Goal: Task Accomplishment & Management: Manage account settings

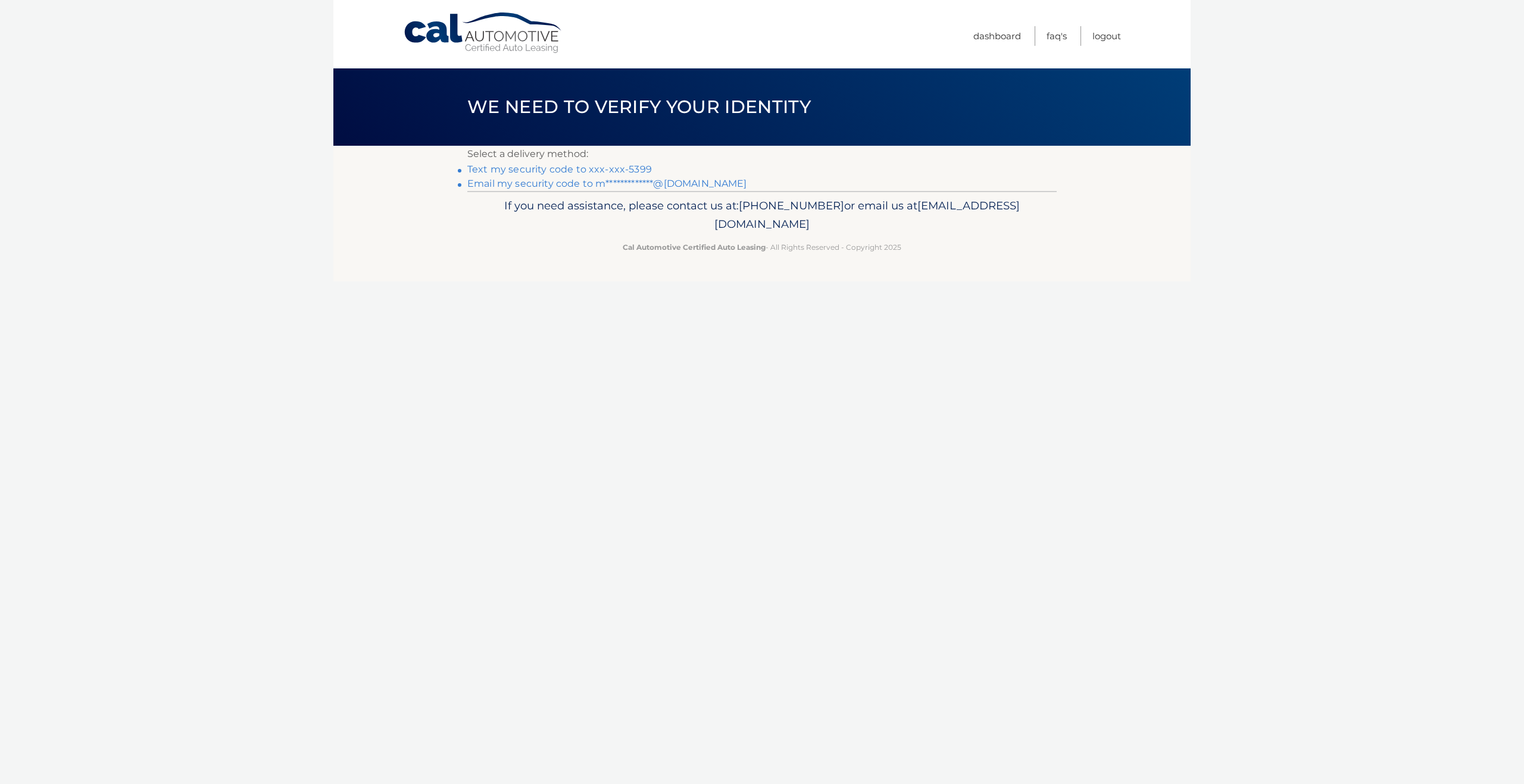
click at [594, 185] on link "**********" at bounding box center [607, 183] width 280 height 11
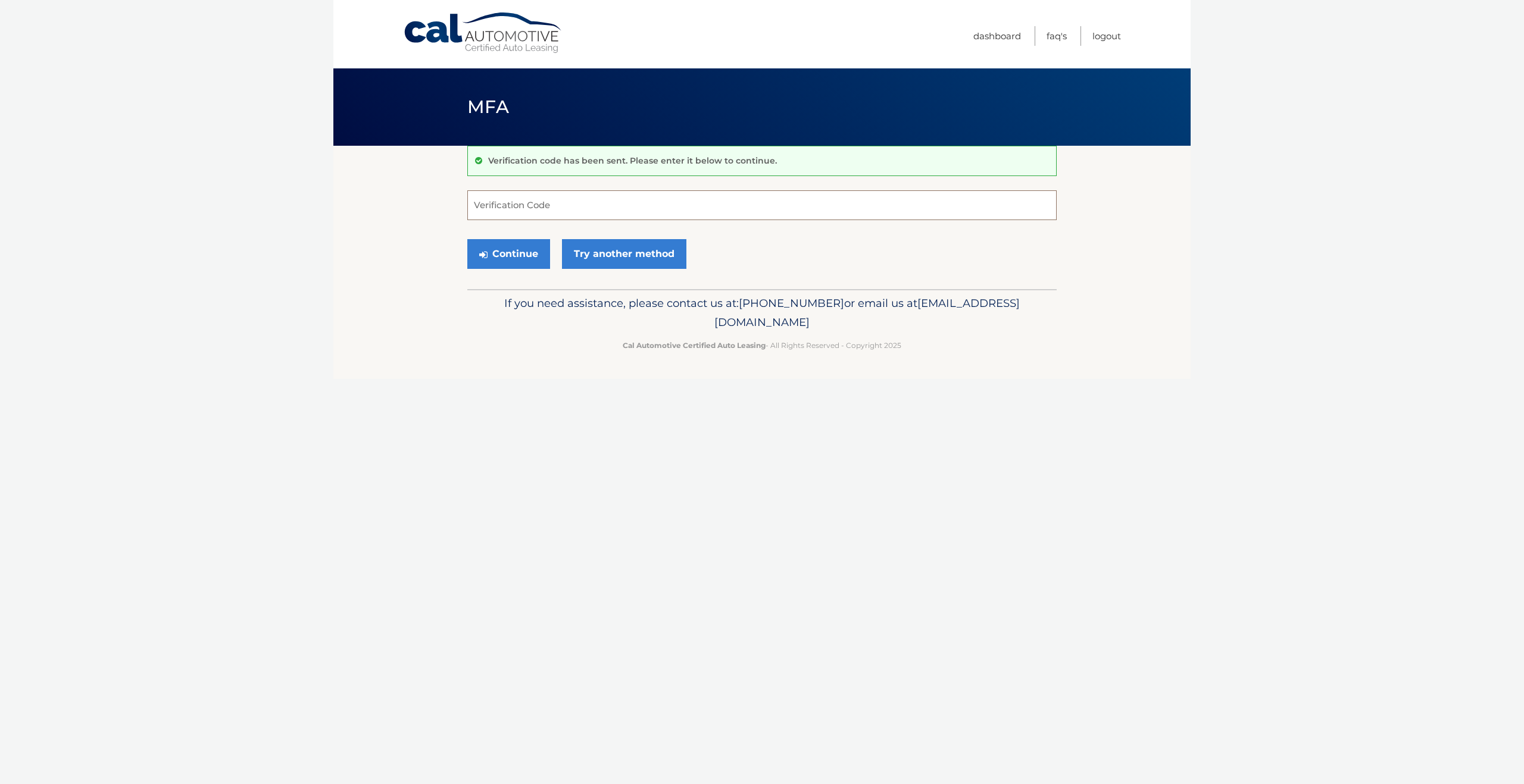
click at [521, 202] on input "Verification Code" at bounding box center [762, 205] width 589 height 30
type input "358465"
click at [517, 257] on button "Continue" at bounding box center [509, 254] width 83 height 30
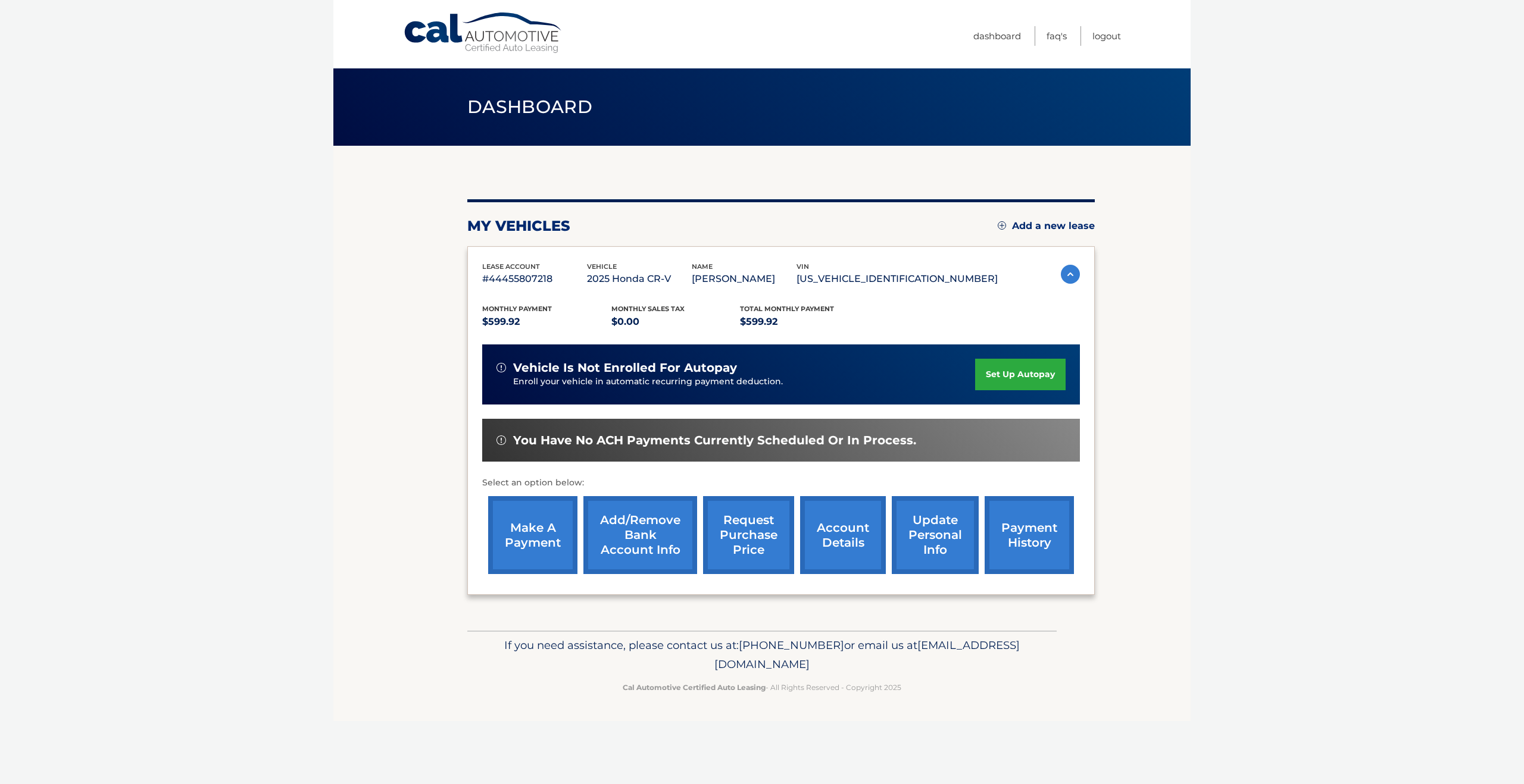
click at [526, 555] on link "make a payment" at bounding box center [533, 535] width 89 height 78
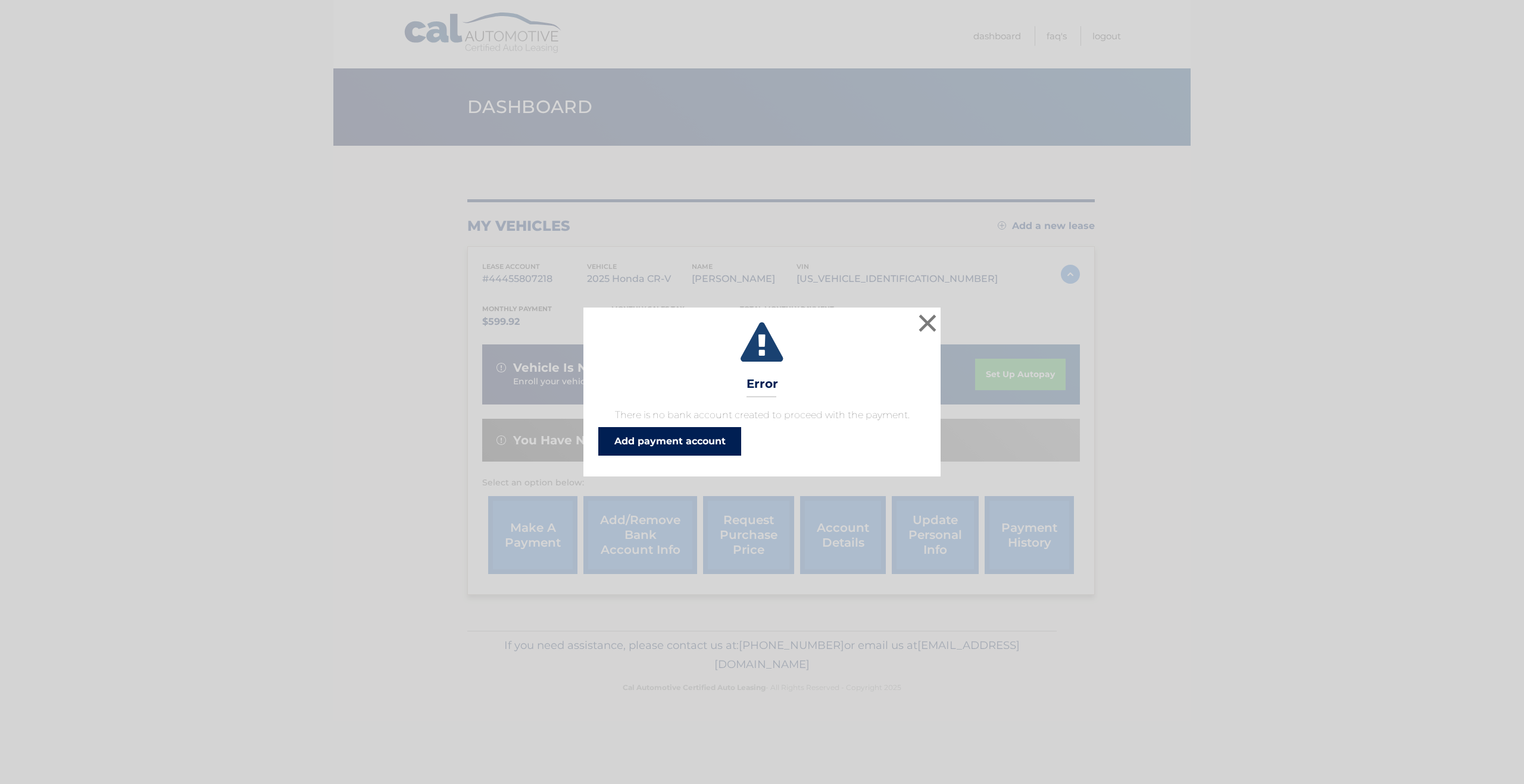
click at [709, 439] on link "Add payment account" at bounding box center [670, 441] width 143 height 29
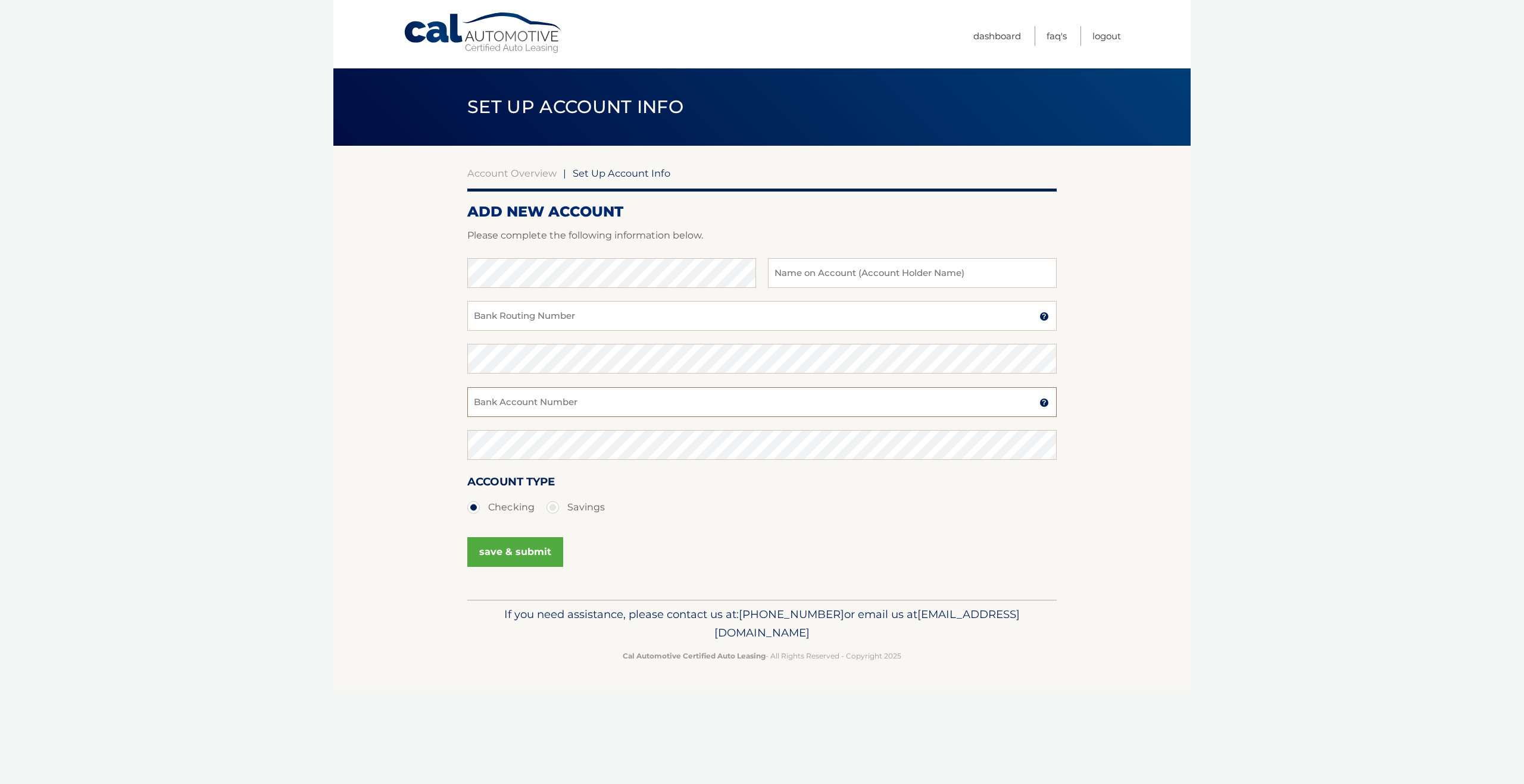
click at [563, 404] on input "Bank Account Number" at bounding box center [762, 402] width 589 height 30
click at [522, 407] on input "4382546089" at bounding box center [762, 402] width 589 height 30
type input "4382546089"
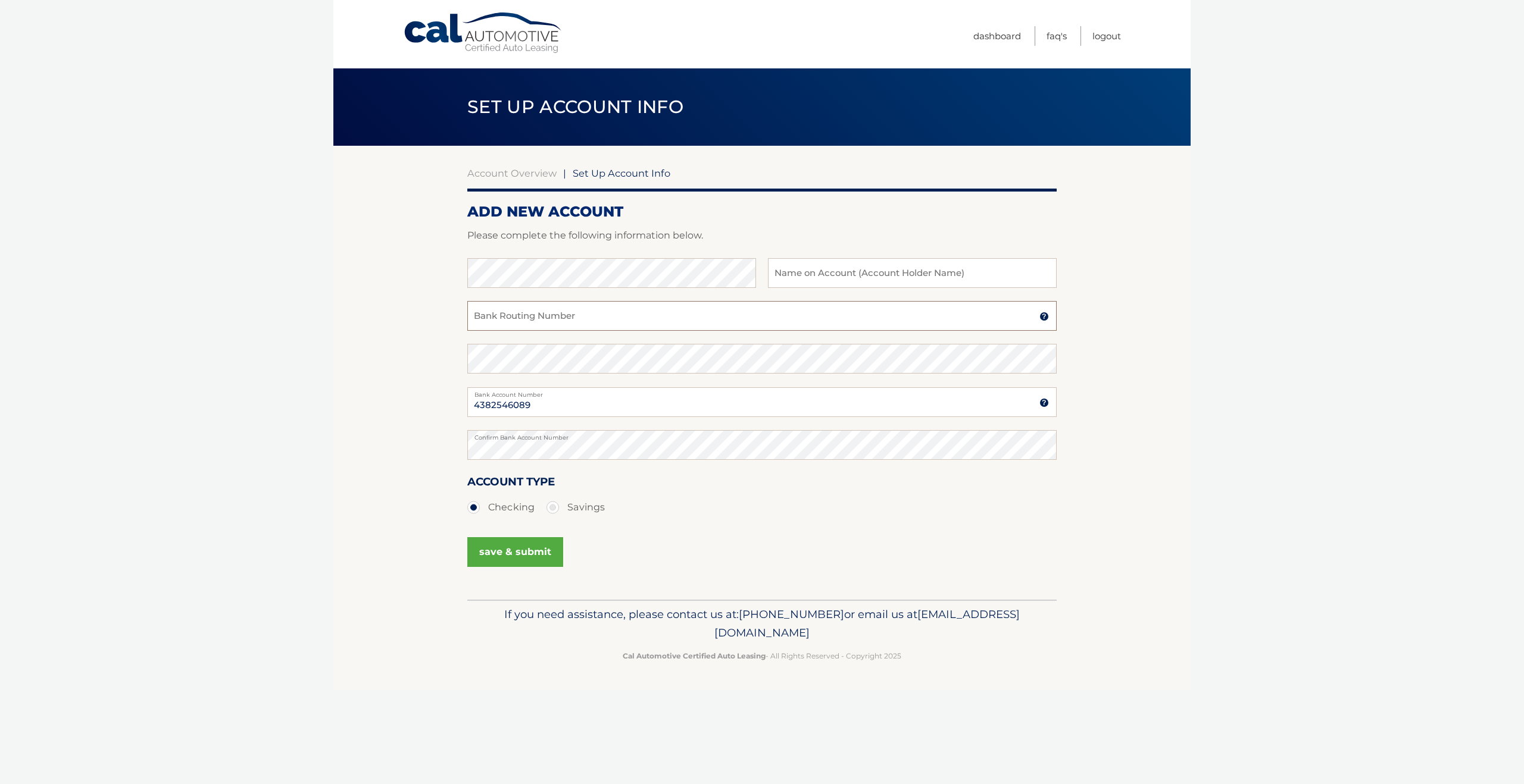
click at [535, 316] on input "Bank Routing Number" at bounding box center [762, 316] width 589 height 30
click at [503, 324] on input "031201360" at bounding box center [762, 316] width 589 height 30
type input "031201360"
click at [840, 271] on input "text" at bounding box center [911, 273] width 288 height 30
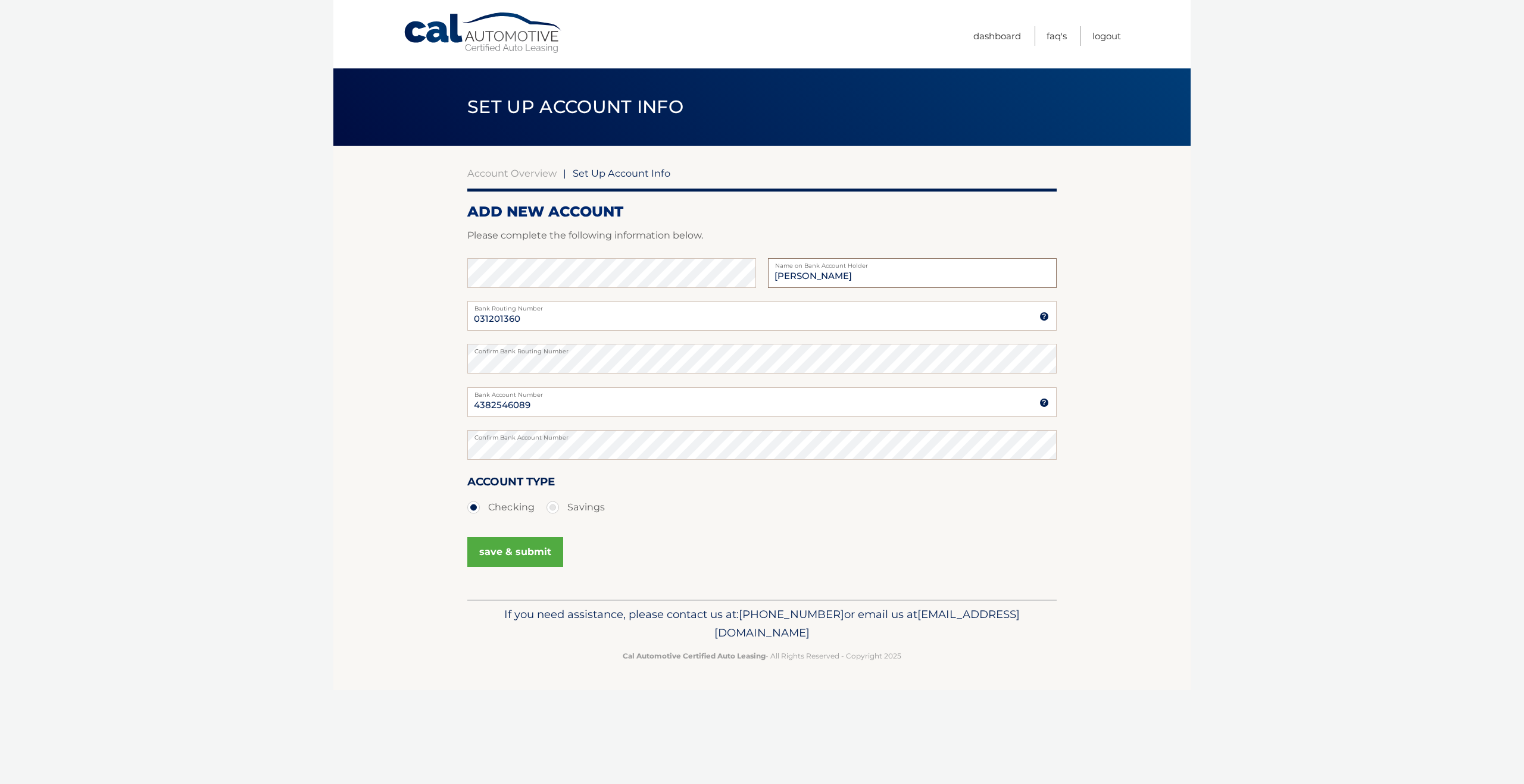
type input "Michael Tejada"
click at [522, 545] on button "save & submit" at bounding box center [515, 552] width 96 height 30
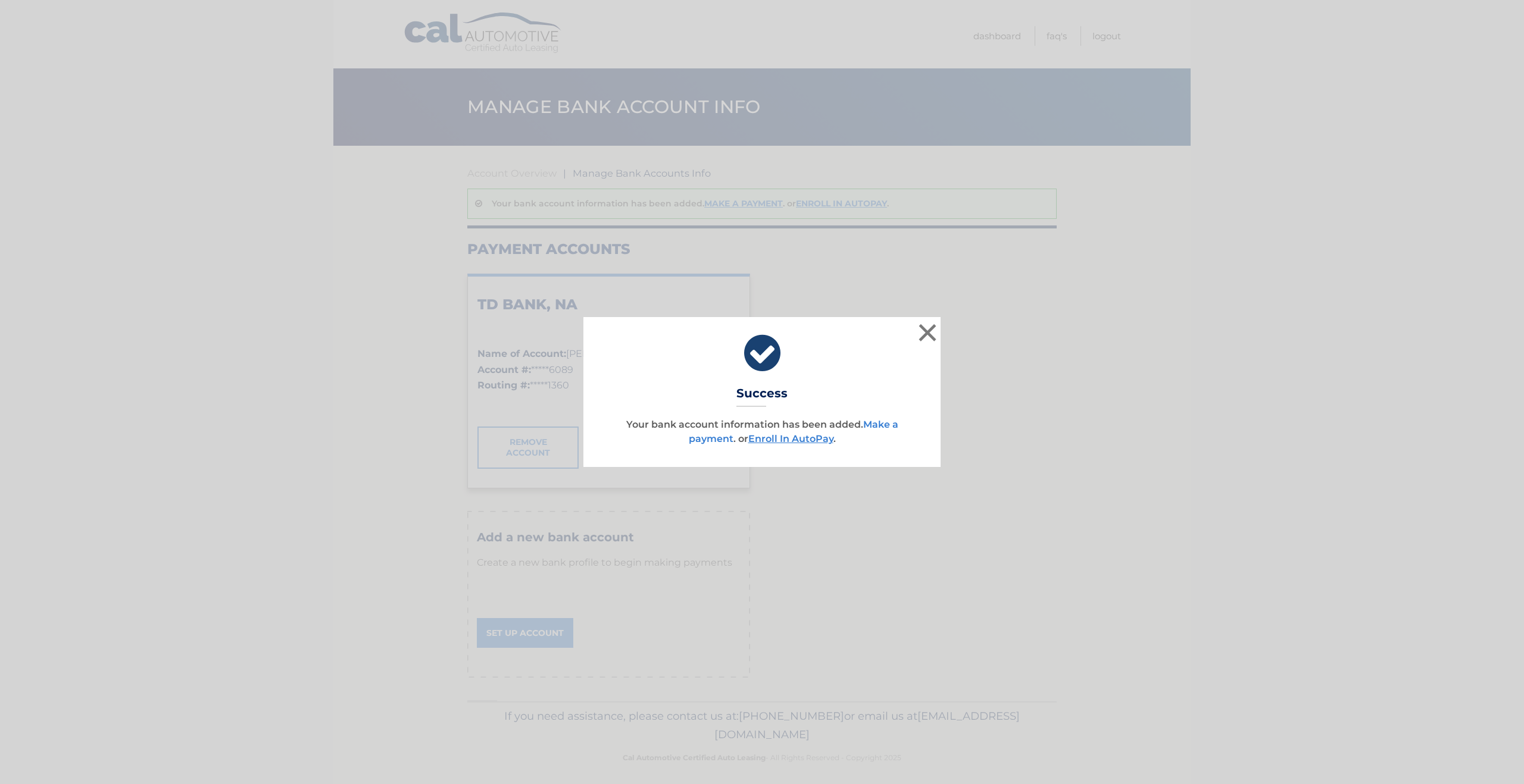
click at [723, 440] on link "Make a payment" at bounding box center [793, 431] width 209 height 25
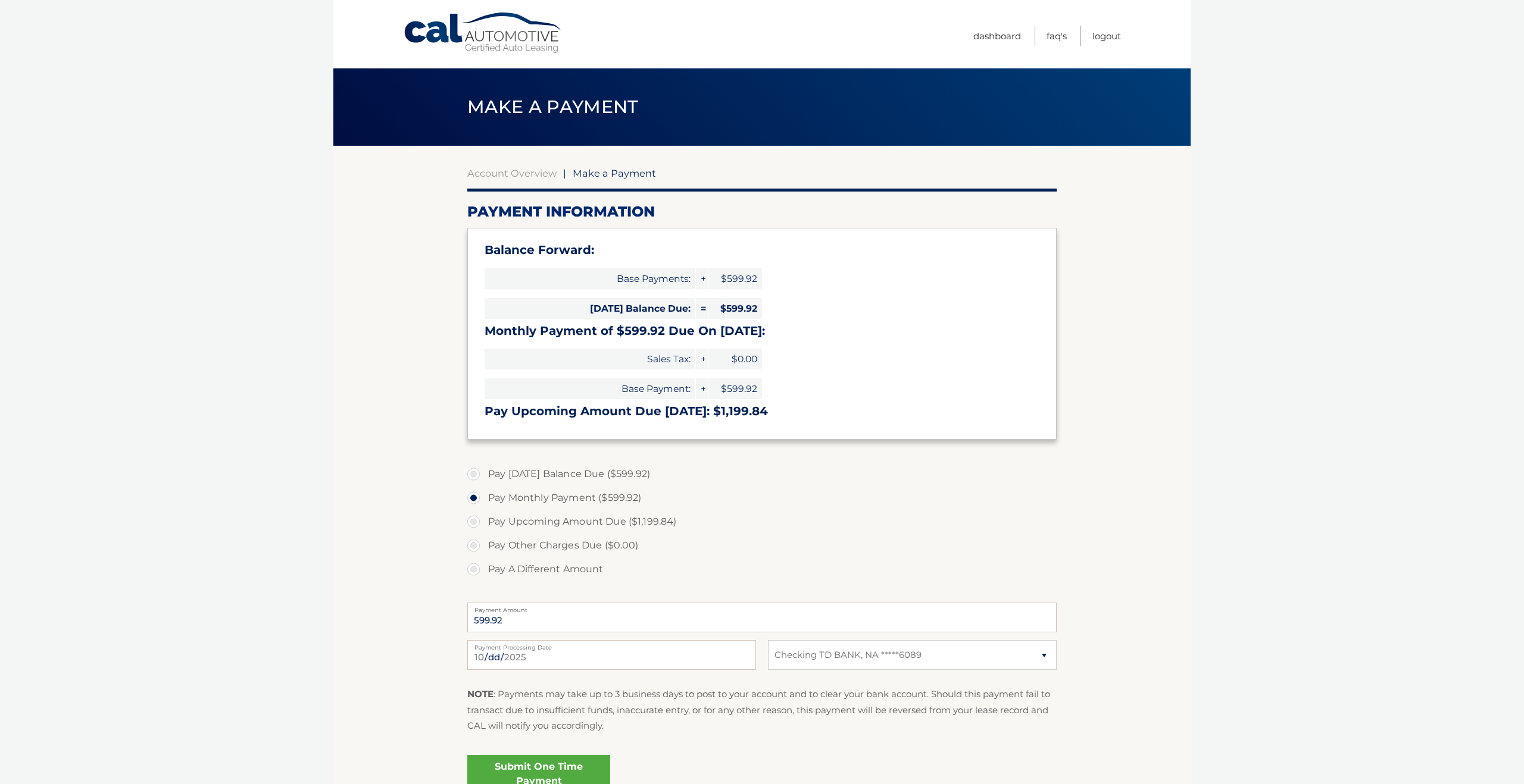
select select "MzU2ZGU0MzItMDUxMi00ZjIyLTlhMDktZjA3ZjRhZDM4ZTU0"
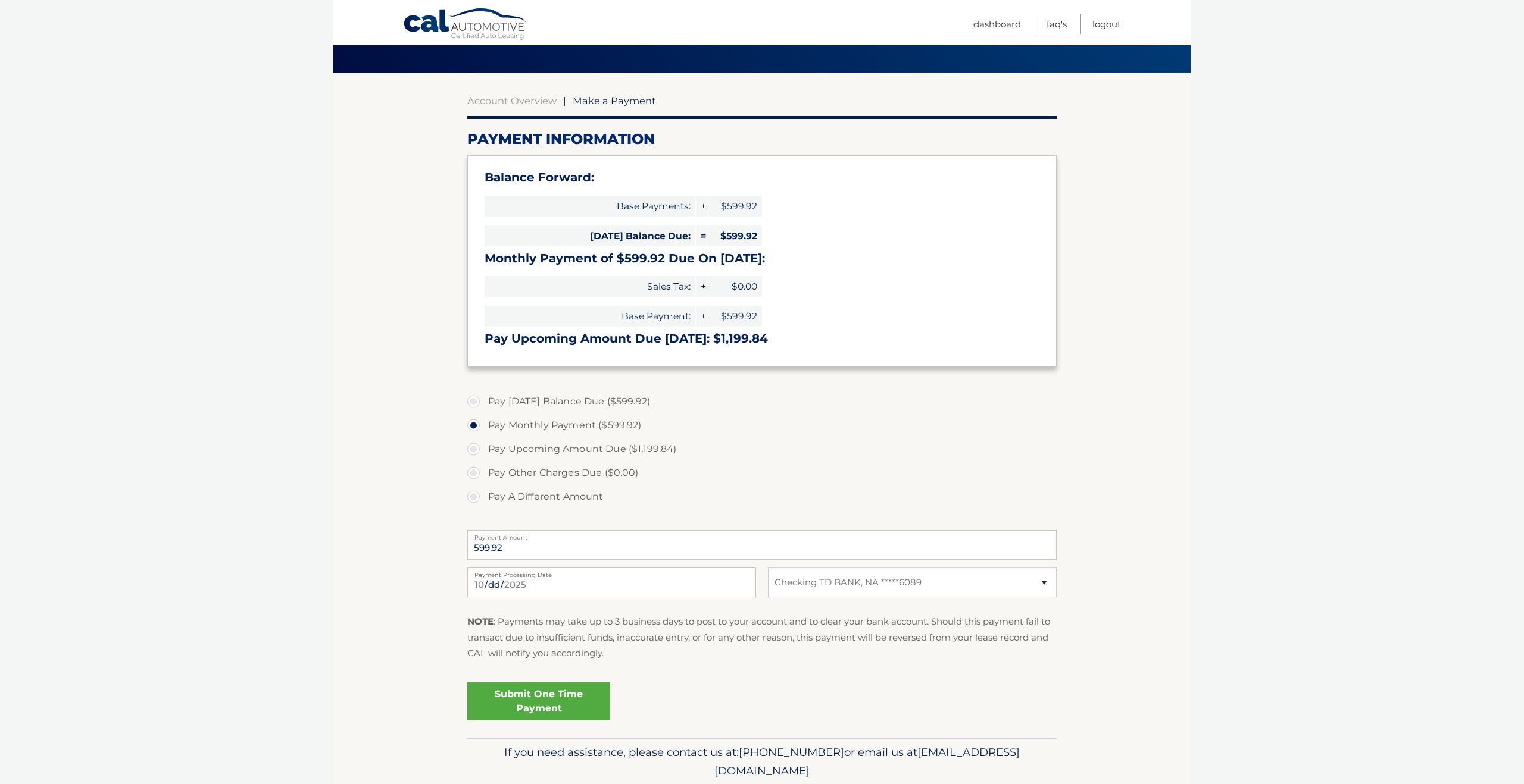
scroll to position [73, 0]
click at [557, 702] on link "Submit One Time Payment" at bounding box center [539, 700] width 143 height 38
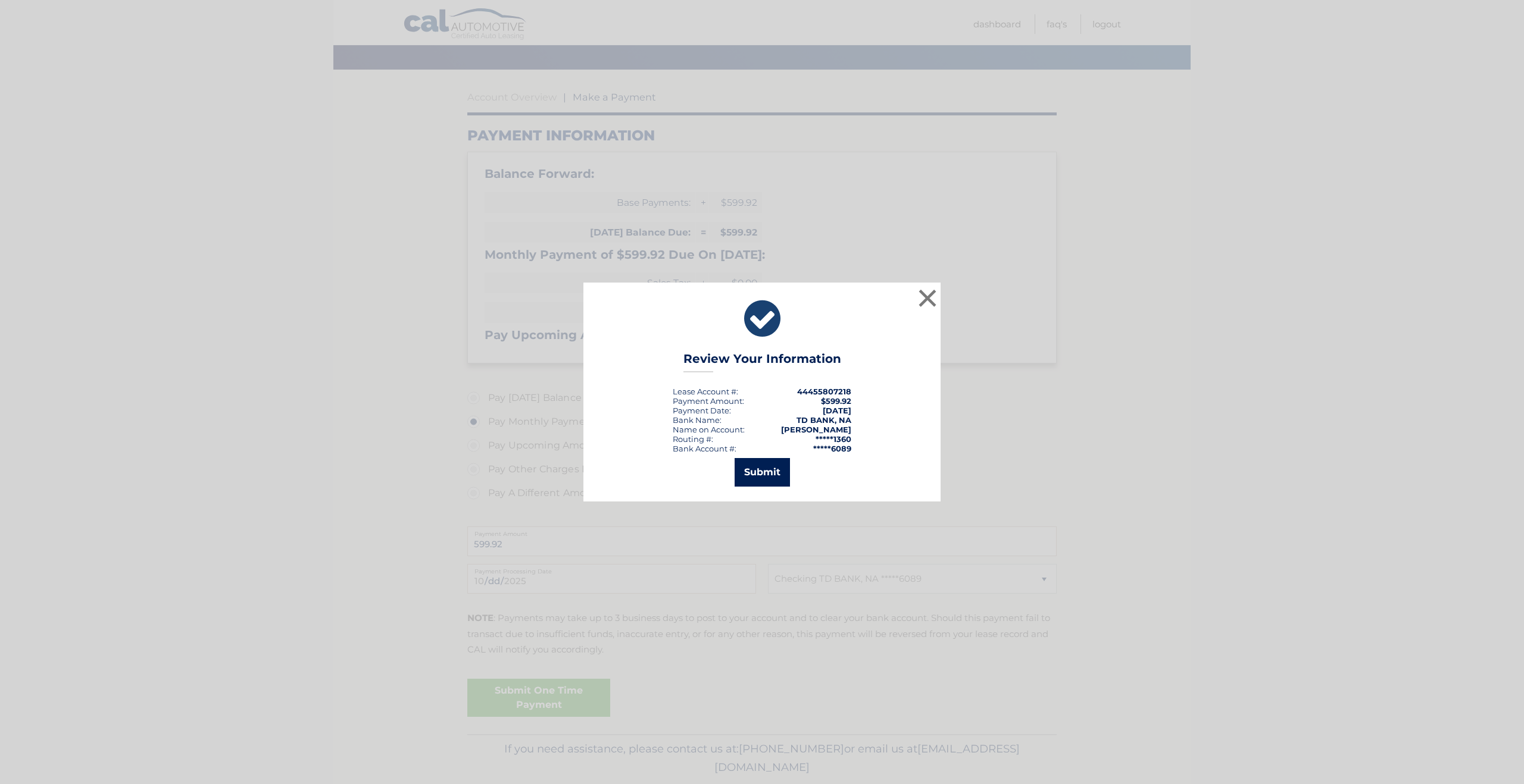
click at [759, 476] on button "Submit" at bounding box center [762, 472] width 55 height 29
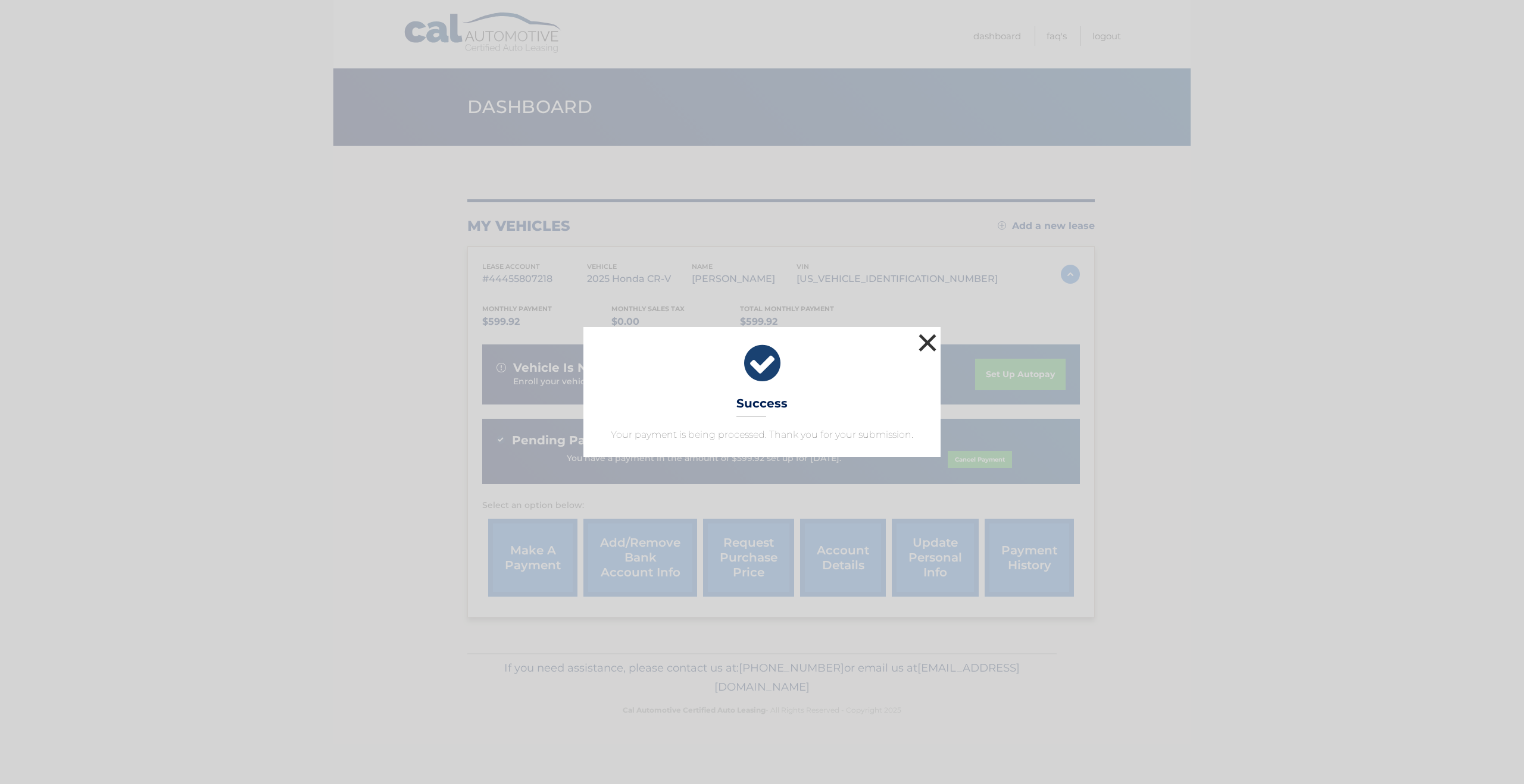
click at [929, 342] on button "×" at bounding box center [927, 343] width 24 height 24
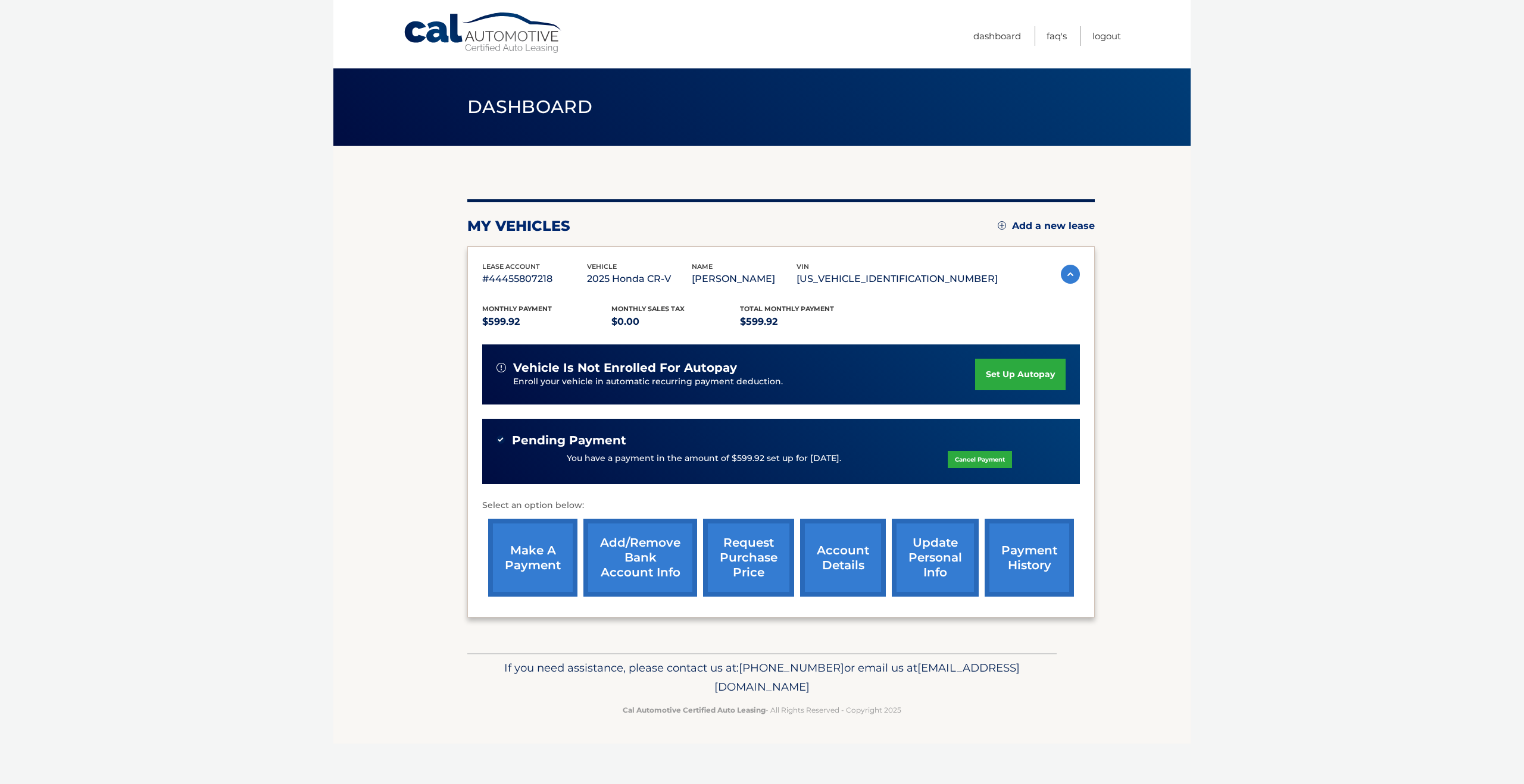
click at [1006, 367] on link "set up autopay" at bounding box center [1020, 375] width 91 height 32
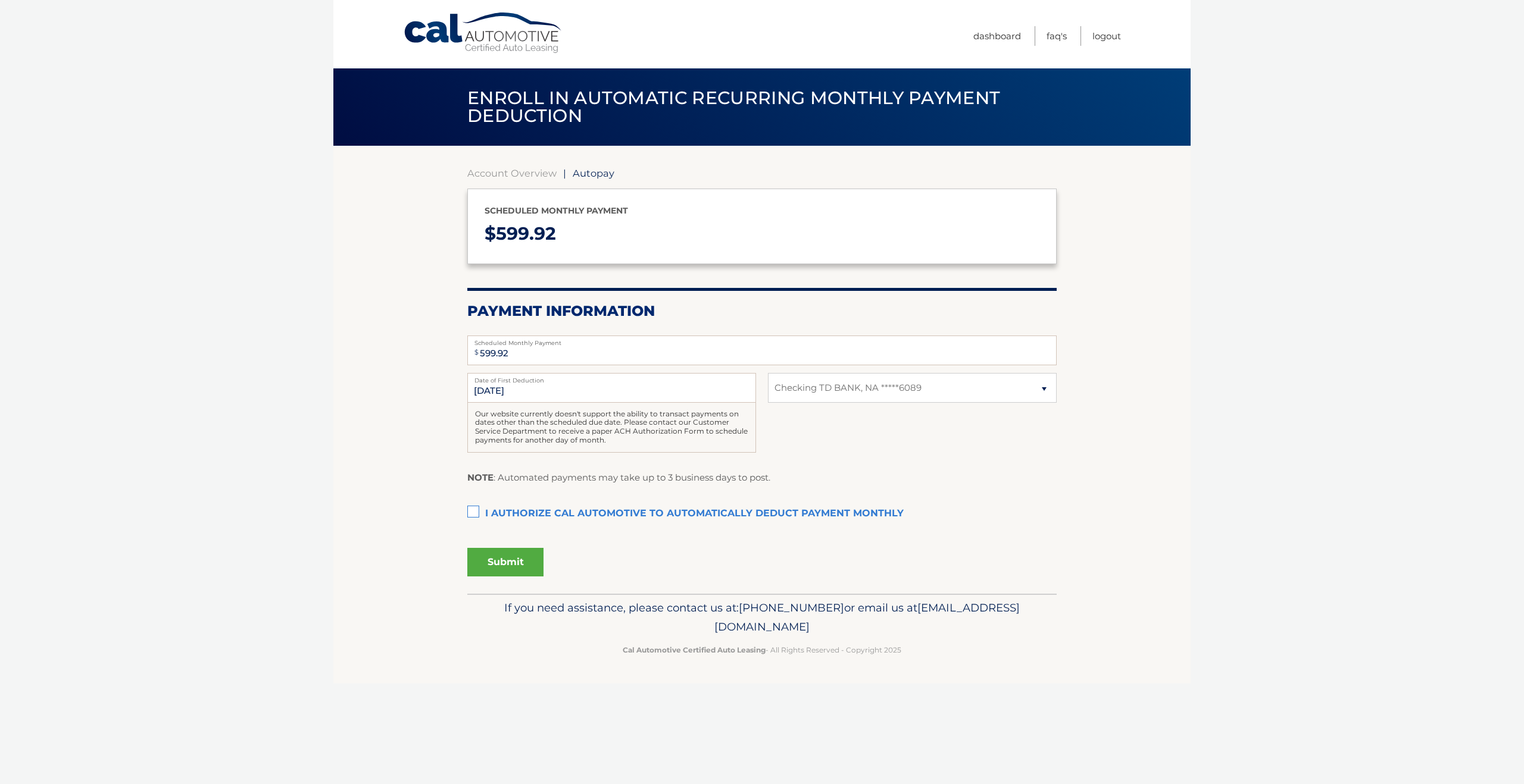
select select "MzU2ZGU0MzItMDUxMi00ZjIyLTlhMDktZjA3ZjRhZDM4ZTU0"
click at [471, 512] on label "I authorize cal automotive to automatically deduct payment monthly This checkbo…" at bounding box center [762, 514] width 589 height 24
click at [0, 0] on input "I authorize cal automotive to automatically deduct payment monthly This checkbo…" at bounding box center [0, 0] width 0 height 0
click at [525, 558] on button "Submit" at bounding box center [506, 562] width 76 height 29
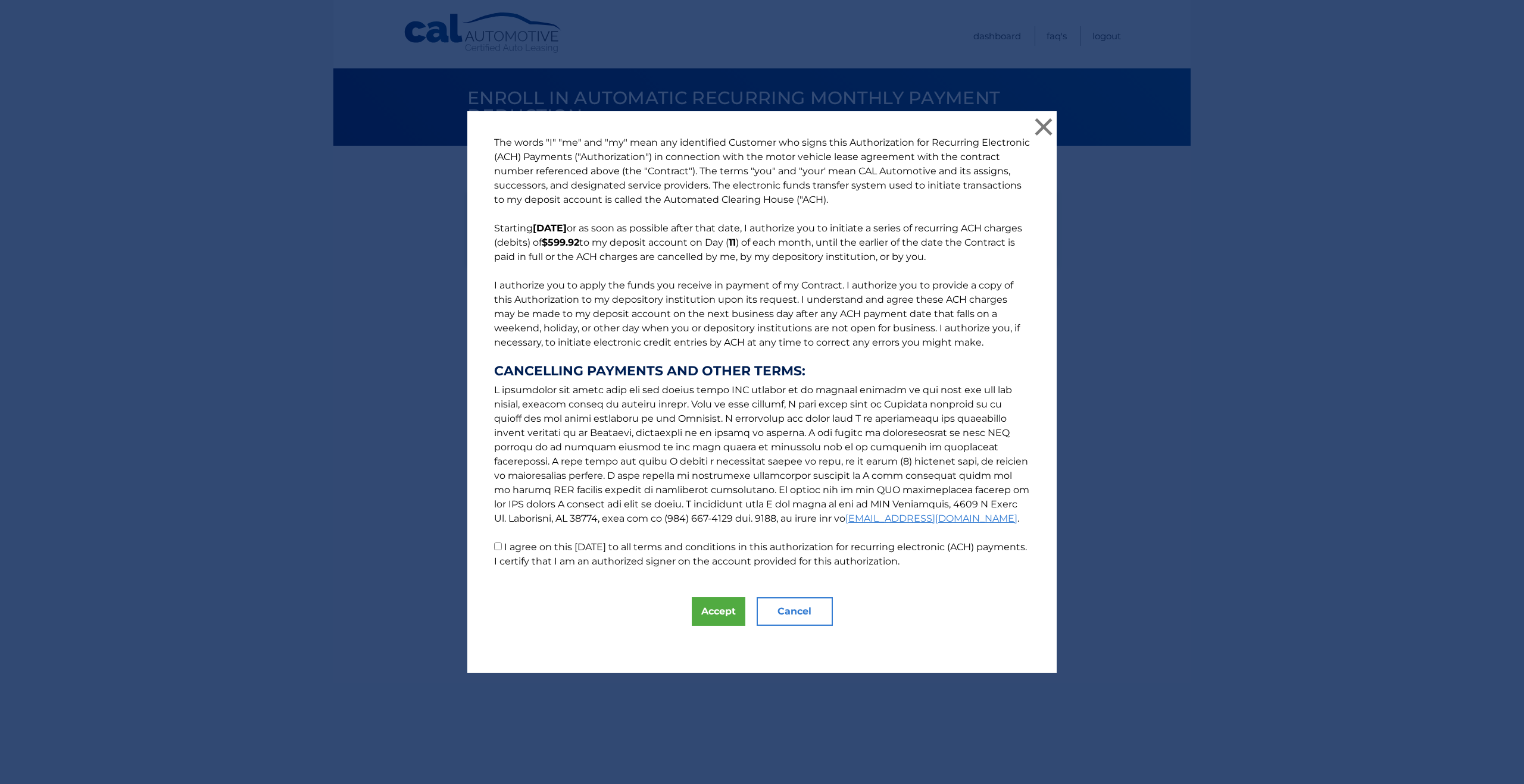
drag, startPoint x: 500, startPoint y: 546, endPoint x: 510, endPoint y: 548, distance: 10.2
click at [500, 546] on input "I agree on this [DATE] to all terms and conditions in this authorization for re…" at bounding box center [498, 546] width 8 height 8
checkbox input "true"
drag, startPoint x: 725, startPoint y: 614, endPoint x: 808, endPoint y: 574, distance: 92.1
click at [725, 614] on button "Accept" at bounding box center [718, 612] width 54 height 29
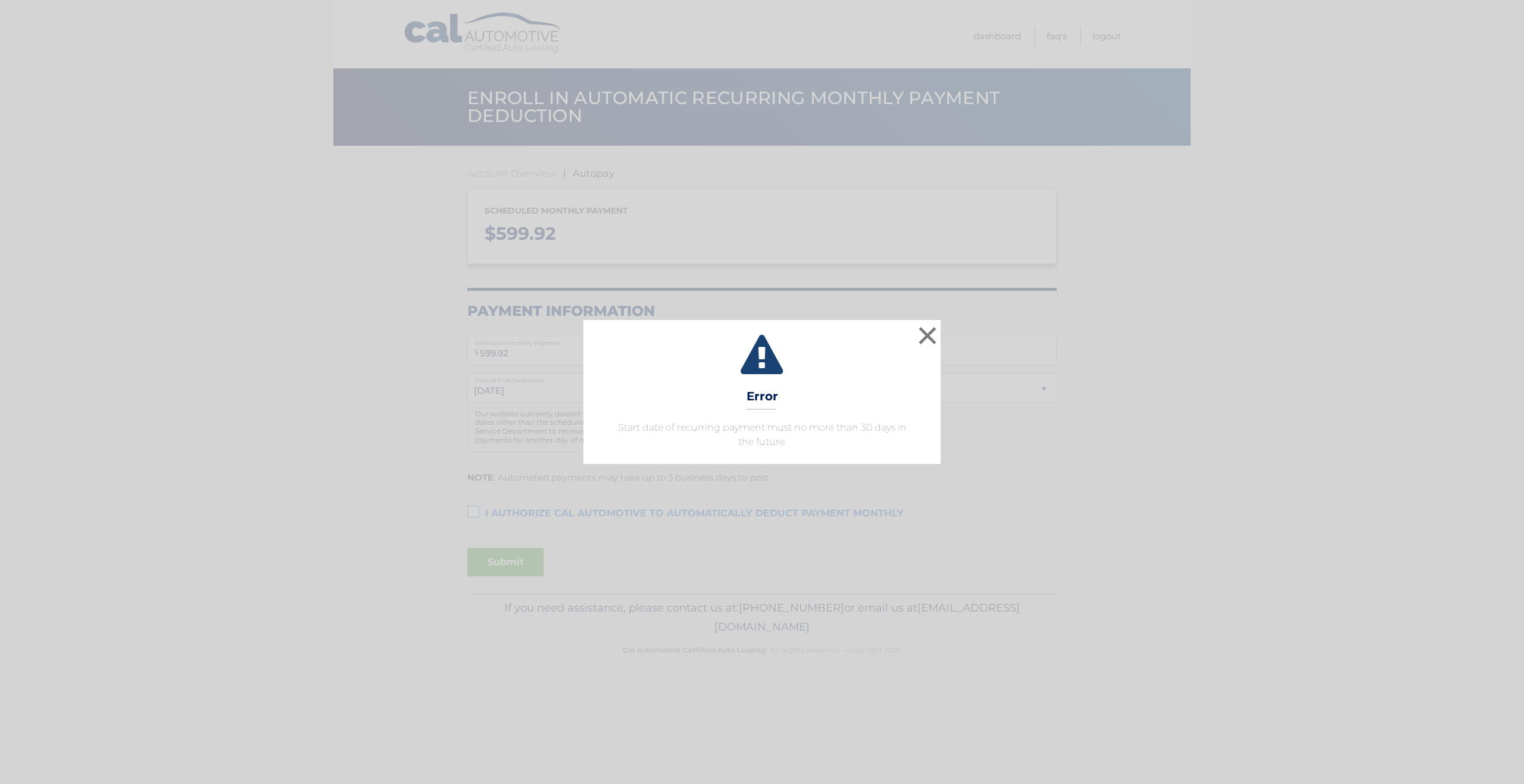
select select "MzU2ZGU0MzItMDUxMi00ZjIyLTlhMDktZjA3ZjRhZDM4ZTU0"
click at [925, 333] on button "×" at bounding box center [927, 335] width 24 height 24
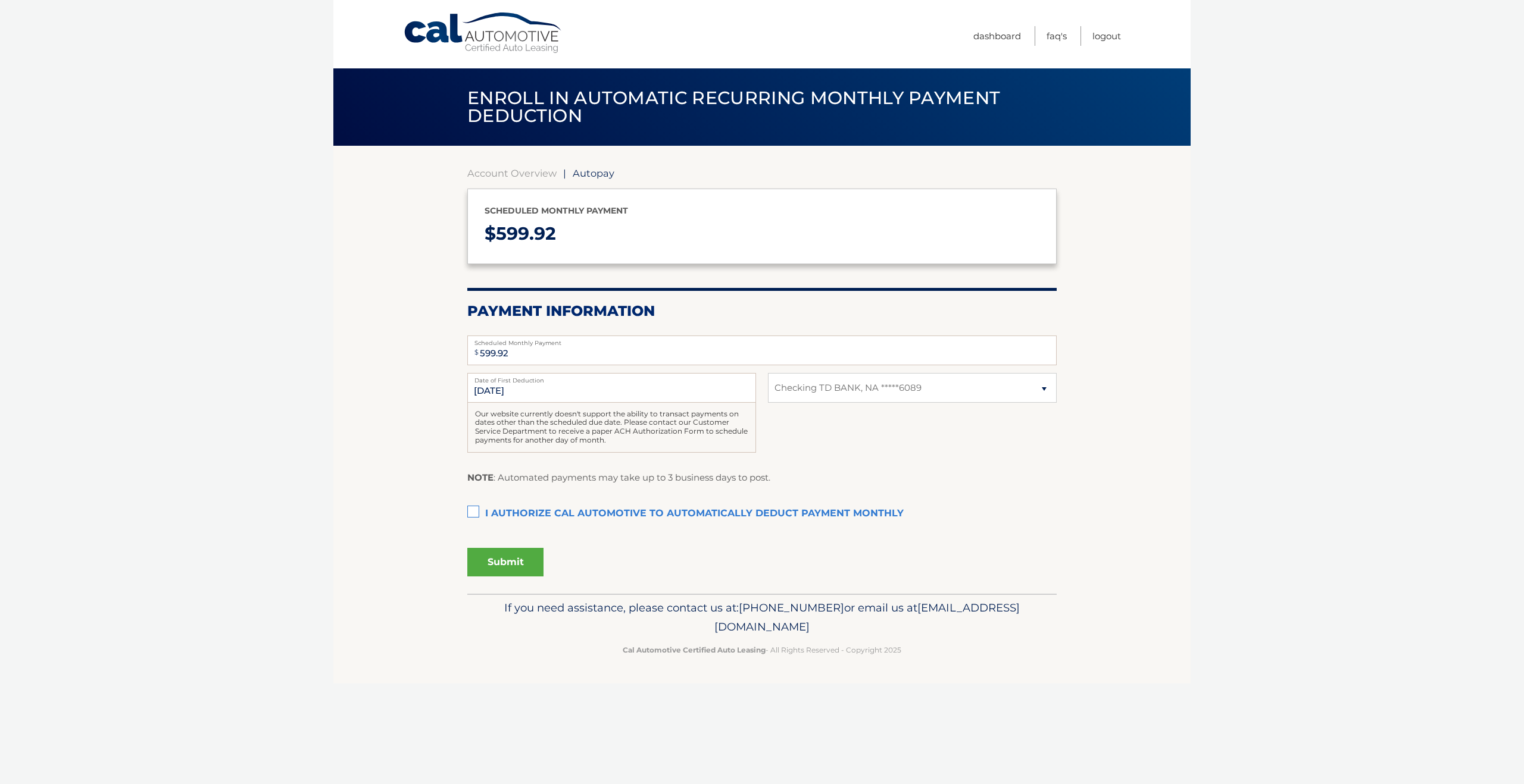
click at [477, 47] on link "Cal Automotive" at bounding box center [484, 32] width 161 height 42
